Goal: Task Accomplishment & Management: Use online tool/utility

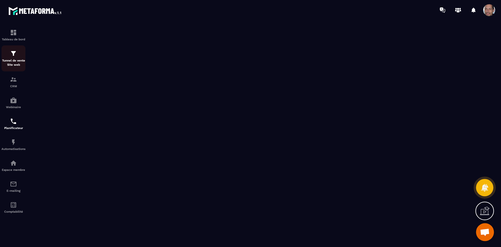
click at [16, 58] on div "Tunnel de vente Site web" at bounding box center [13, 58] width 24 height 17
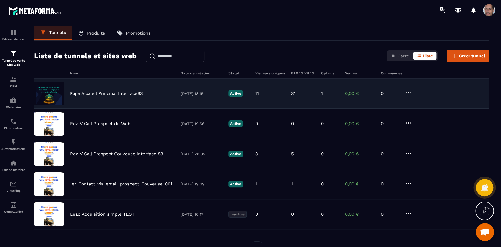
click at [123, 100] on div "Page Accueil Principal Interface83 [DATE] 18:15 Active 11 31 1 0,00 € 0" at bounding box center [261, 94] width 455 height 30
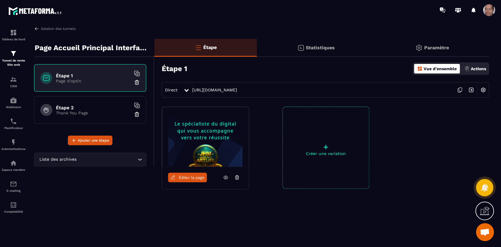
click at [462, 89] on icon at bounding box center [459, 89] width 11 height 11
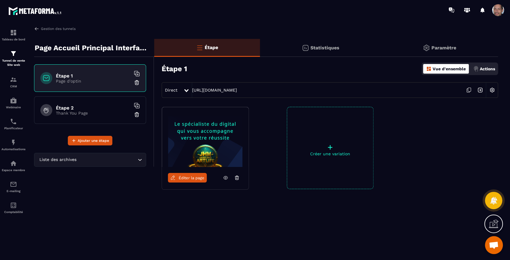
click at [468, 89] on icon at bounding box center [468, 91] width 3 height 4
